Goal: Task Accomplishment & Management: Use online tool/utility

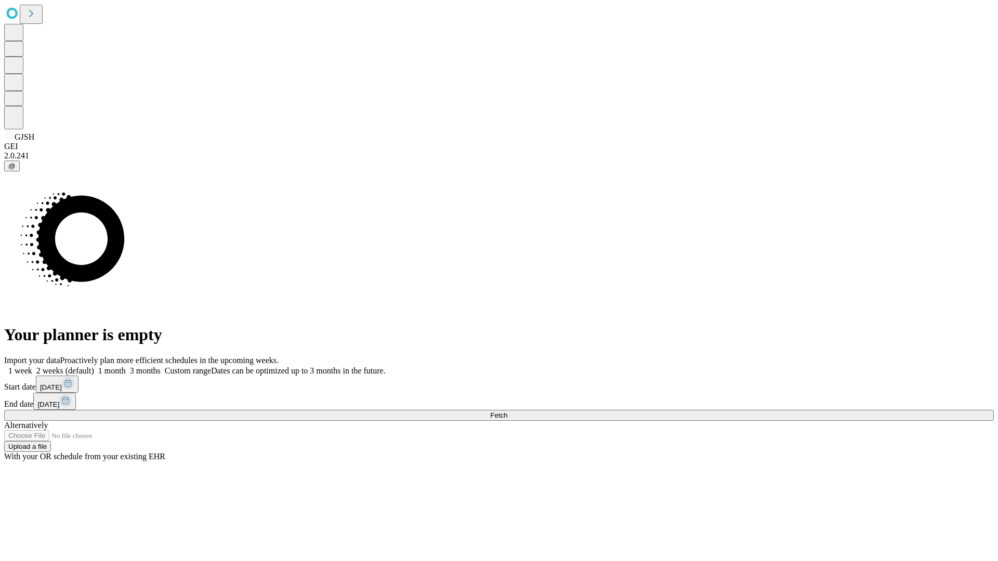
click at [507, 412] on span "Fetch" at bounding box center [498, 416] width 17 height 8
